Goal: Task Accomplishment & Management: Complete application form

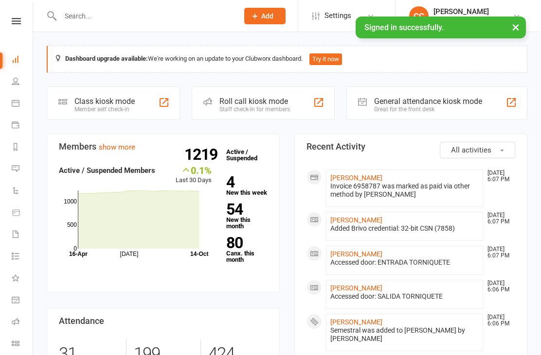
click at [370, 181] on link "[PERSON_NAME]" at bounding box center [356, 178] width 52 height 8
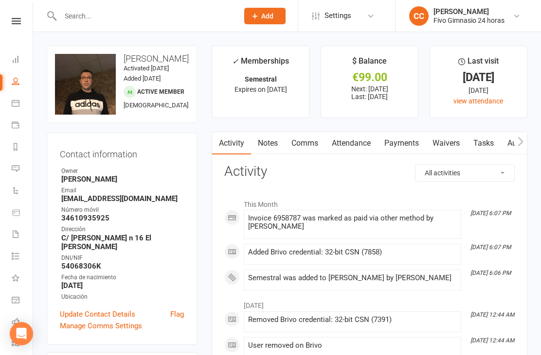
click at [453, 151] on link "Waivers" at bounding box center [445, 143] width 41 height 22
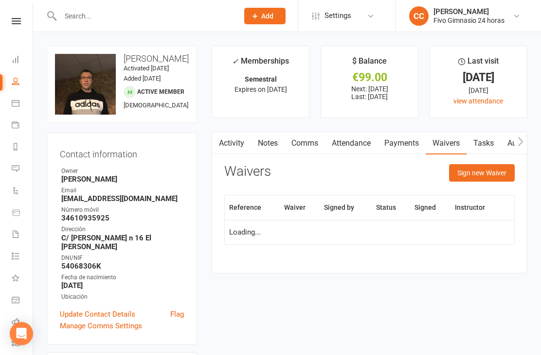
click at [469, 176] on button "Sign new Waiver" at bounding box center [482, 172] width 66 height 17
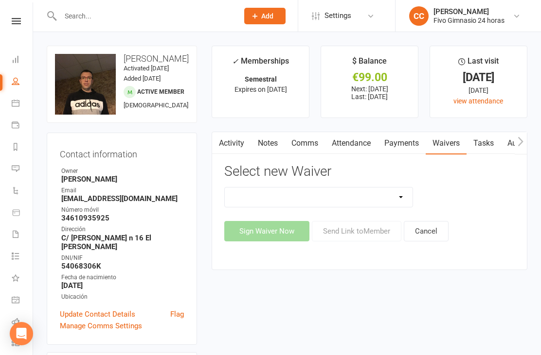
click at [366, 197] on select "Actualización De Datos De Pago Alta Online Certificación Finalización Contrato …" at bounding box center [319, 197] width 188 height 19
select select "1939"
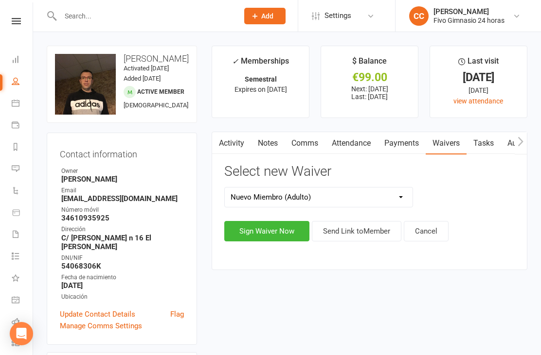
click at [261, 239] on button "Sign Waiver Now" at bounding box center [266, 231] width 85 height 20
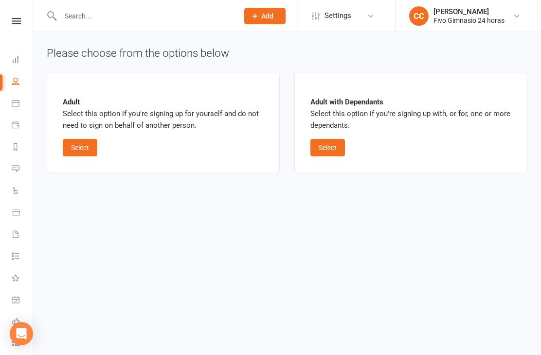
click at [84, 145] on button "Select" at bounding box center [80, 147] width 35 height 17
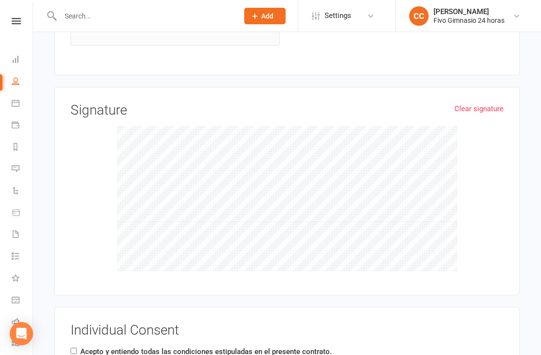
scroll to position [1222, 0]
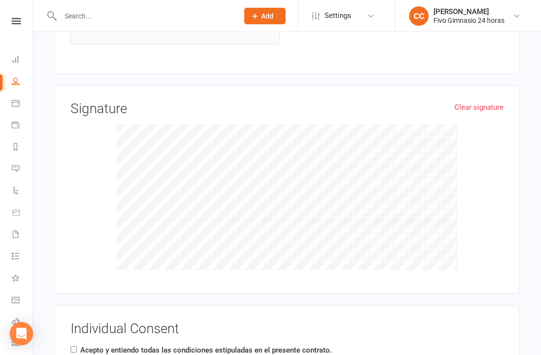
click at [79, 354] on div "Individual Consent Acepto y entiendo todas las condiciones estipuladas en el pr…" at bounding box center [286, 362] width 433 height 81
checkbox input "true"
click at [87, 349] on label "Acepto y entiendo todas las condiciones estipuladas en el presente contrato." at bounding box center [205, 351] width 251 height 12
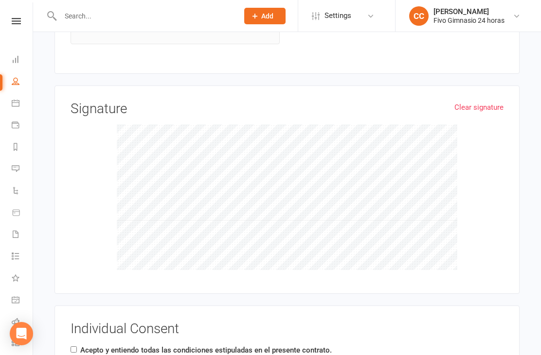
click at [77, 349] on input "Acepto y entiendo todas las condiciones estipuladas en el presente contrato." at bounding box center [73, 350] width 6 height 6
checkbox input "true"
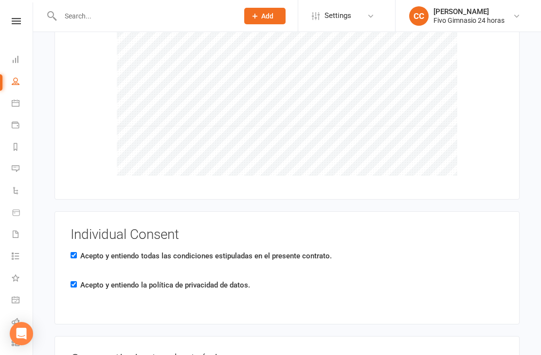
scroll to position [1580, 0]
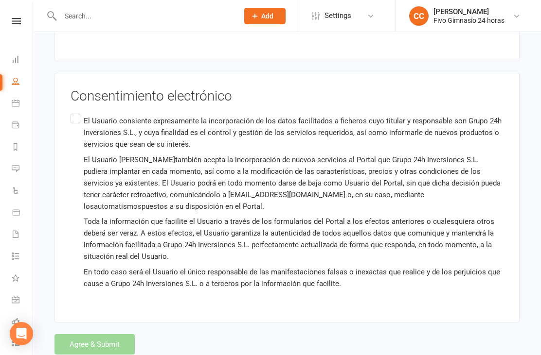
click at [84, 115] on p "El Usuario consiente expresamente la incorporación de los datos facilitados a f…" at bounding box center [293, 132] width 419 height 35
click at [77, 112] on input "El Usuario consiente expresamente la incorporación de los datos facilitados a f…" at bounding box center [73, 112] width 6 height 0
click at [92, 341] on button "Agree & Submit" at bounding box center [94, 344] width 80 height 20
